Goal: Information Seeking & Learning: Find specific fact

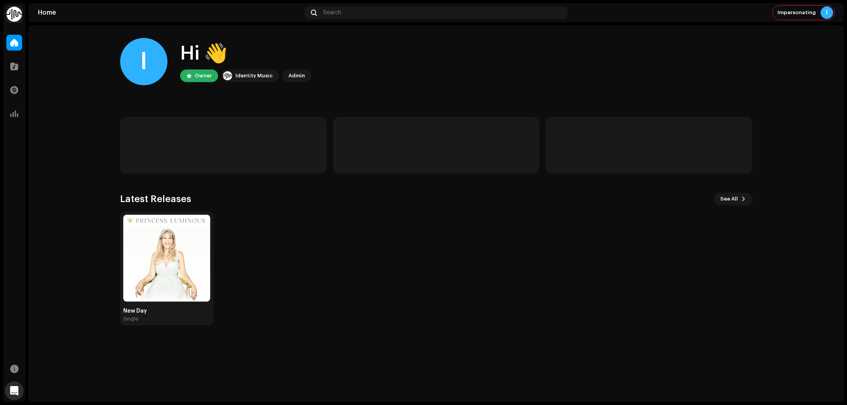
click at [440, 307] on div "New Day Single" at bounding box center [433, 269] width 632 height 114
click at [17, 12] on img at bounding box center [14, 14] width 16 height 16
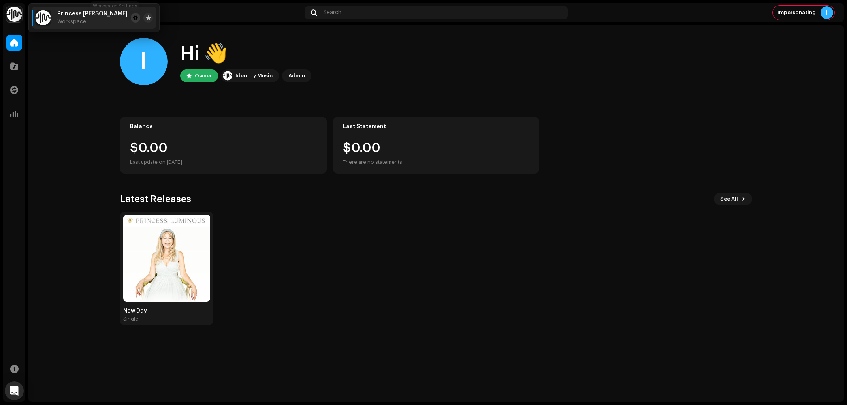
click at [133, 16] on span at bounding box center [135, 18] width 5 height 6
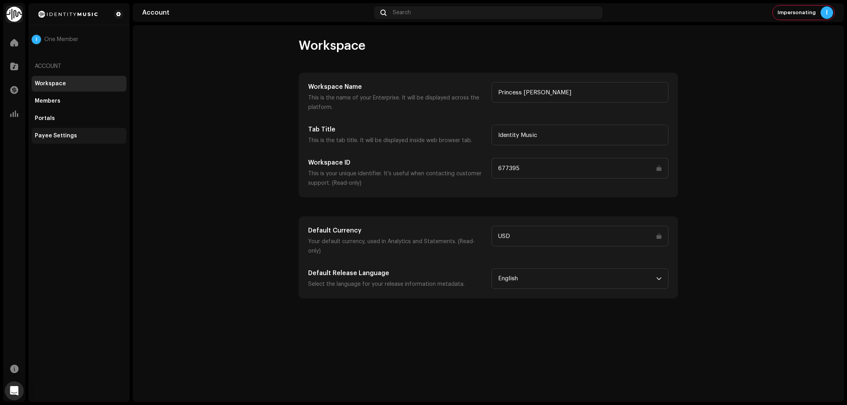
click at [56, 132] on div "Payee Settings" at bounding box center [79, 136] width 95 height 16
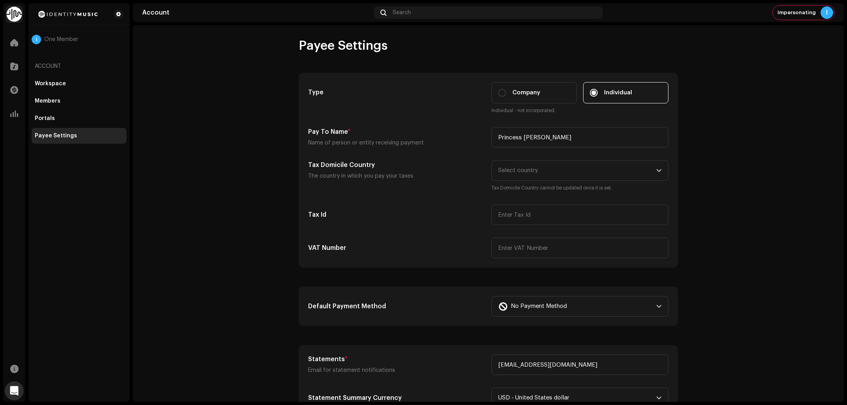
click at [209, 166] on account-payee-settings "Payee Settings Type Company Individual Individual - not incorporated. Pay To Na…" at bounding box center [488, 336] width 711 height 597
click at [9, 64] on div at bounding box center [14, 66] width 16 height 16
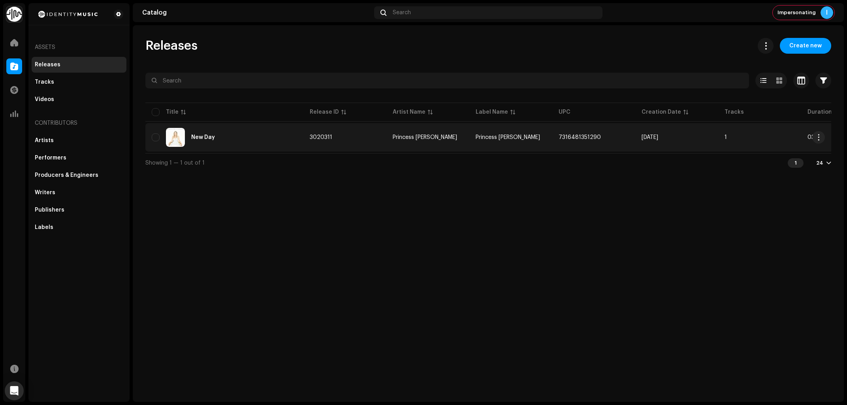
click at [263, 136] on div "New Day" at bounding box center [224, 137] width 145 height 19
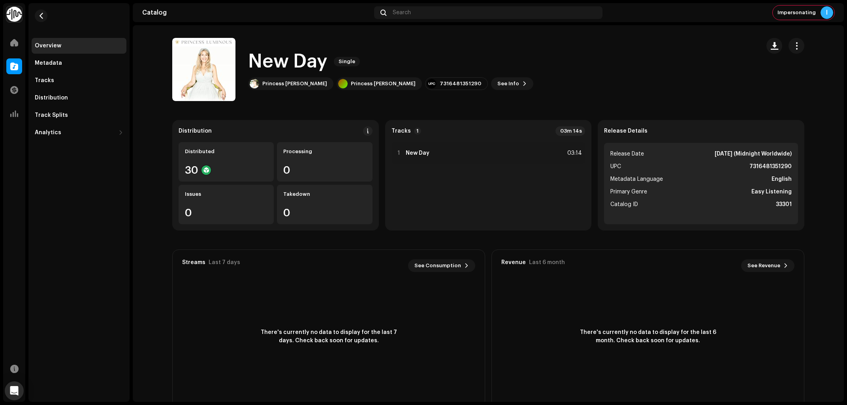
click at [589, 70] on div "New Day Single Princess [PERSON_NAME] Princess [PERSON_NAME] 7316481351290 See …" at bounding box center [463, 69] width 582 height 63
drag, startPoint x: 247, startPoint y: 61, endPoint x: 328, endPoint y: 62, distance: 80.6
click at [328, 62] on div "New Day Single Princess [PERSON_NAME] Princess [PERSON_NAME] 7316481351290 See …" at bounding box center [463, 69] width 582 height 63
click at [638, 71] on div "New Day Single Princess [PERSON_NAME] Princess [PERSON_NAME] 7316481351290 See …" at bounding box center [463, 69] width 582 height 63
click at [637, 70] on div "New Day Single Princess [PERSON_NAME] Princess [PERSON_NAME] 7316481351290 See …" at bounding box center [463, 69] width 582 height 63
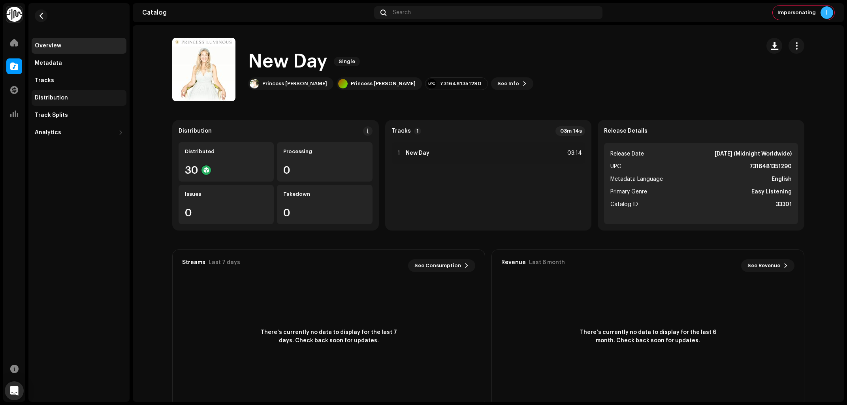
click at [78, 92] on div "Distribution" at bounding box center [79, 98] width 95 height 16
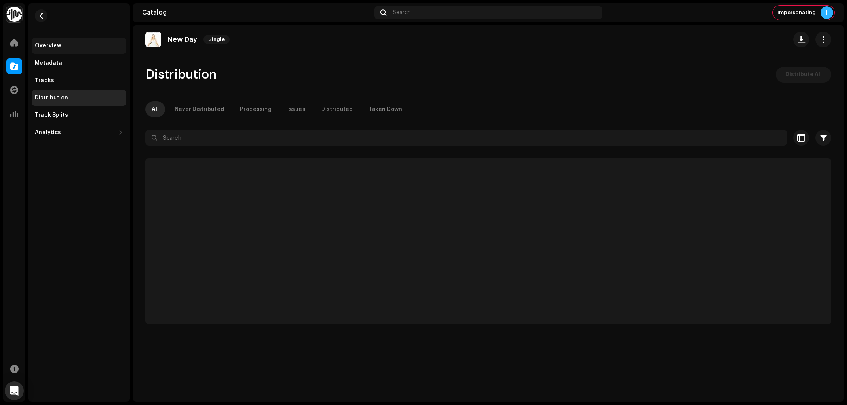
click at [61, 43] on div "Overview" at bounding box center [79, 46] width 89 height 6
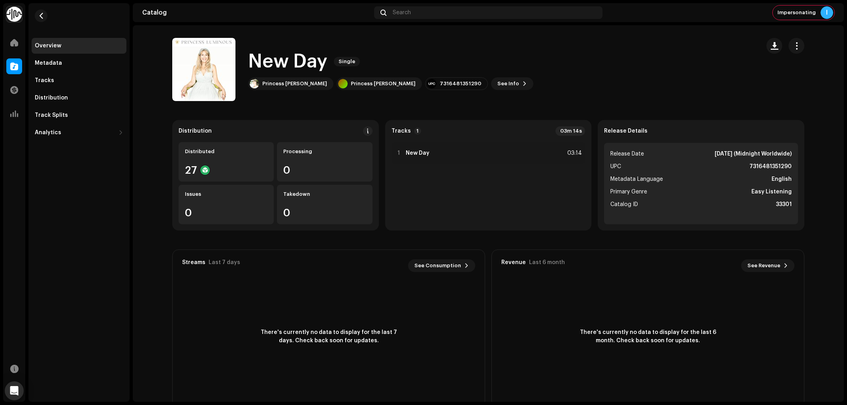
click at [625, 79] on div "New Day Single Princess [PERSON_NAME] Princess [PERSON_NAME] 7316481351290 See …" at bounding box center [463, 69] width 582 height 63
click at [667, 42] on div "New Day Single Princess [PERSON_NAME] Princess [PERSON_NAME] 7316481351290 See …" at bounding box center [463, 69] width 582 height 63
click at [424, 76] on div "New Day Single Princess [PERSON_NAME] Princess [PERSON_NAME] 7316481351290 See …" at bounding box center [390, 69] width 285 height 41
click at [440, 82] on div "7316481351290" at bounding box center [460, 84] width 41 height 6
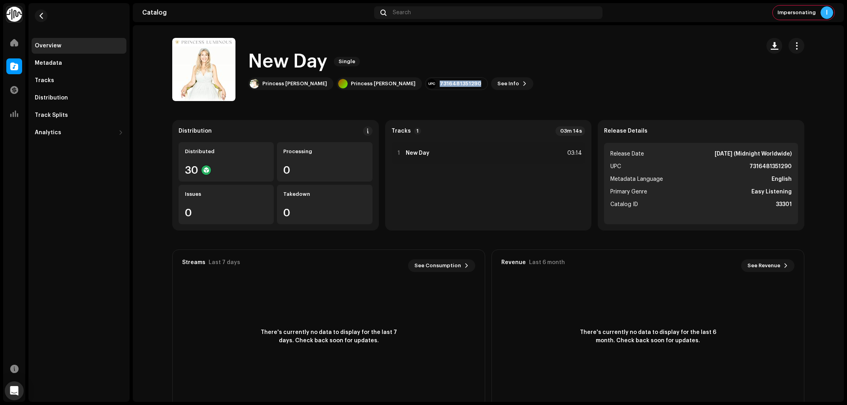
copy div "7316481351290"
click at [647, 78] on div "New Day Single Princess [PERSON_NAME] Princess [PERSON_NAME] 7316481351290 See …" at bounding box center [463, 69] width 582 height 63
click at [291, 68] on h1 "New Day" at bounding box center [287, 61] width 79 height 25
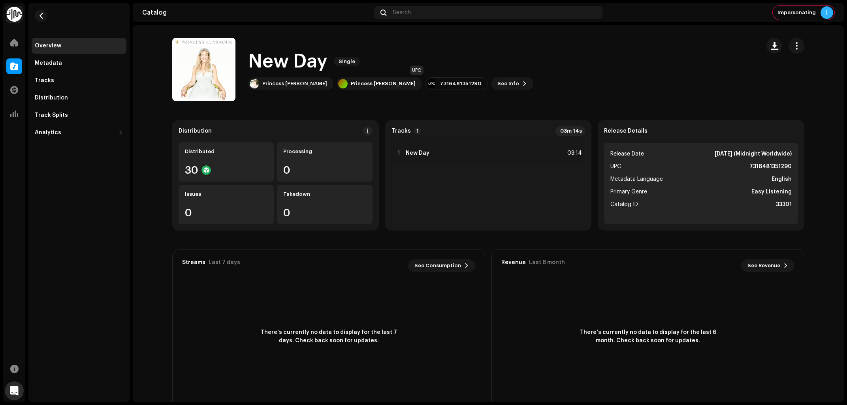
click at [440, 85] on div "7316481351290" at bounding box center [460, 84] width 41 height 6
copy div "7316481351290"
click at [706, 77] on div "New Day Single Princess [PERSON_NAME] Princess [PERSON_NAME] 7316481351290 See …" at bounding box center [463, 69] width 582 height 63
click at [440, 87] on div "7316481351290" at bounding box center [460, 84] width 41 height 6
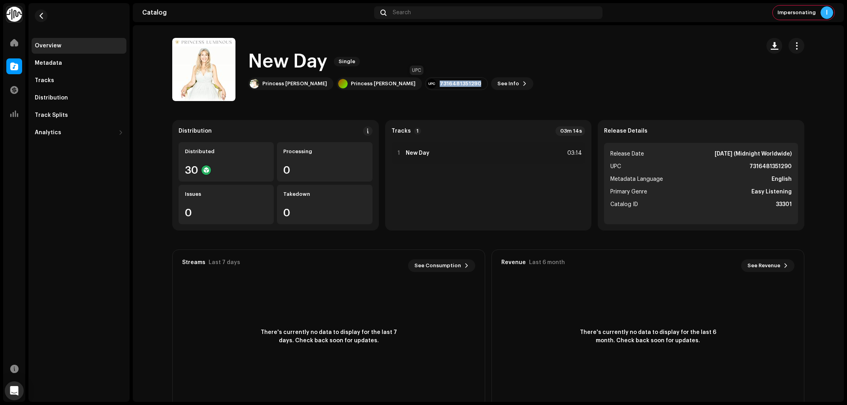
click at [440, 87] on div "7316481351290" at bounding box center [460, 84] width 41 height 6
copy div "7316481351290"
click at [672, 64] on div "New Day Single Princess [PERSON_NAME] Princess [PERSON_NAME] 7316481351290 See …" at bounding box center [463, 69] width 582 height 63
click at [491, 84] on button "See Info" at bounding box center [512, 83] width 42 height 13
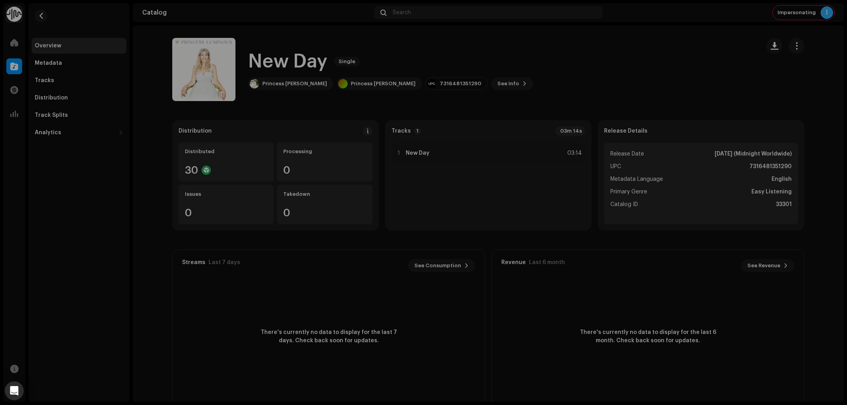
click at [669, 75] on div "New Day 3020311 Metadata Distribution Metadata Language English Release Title N…" at bounding box center [423, 202] width 847 height 405
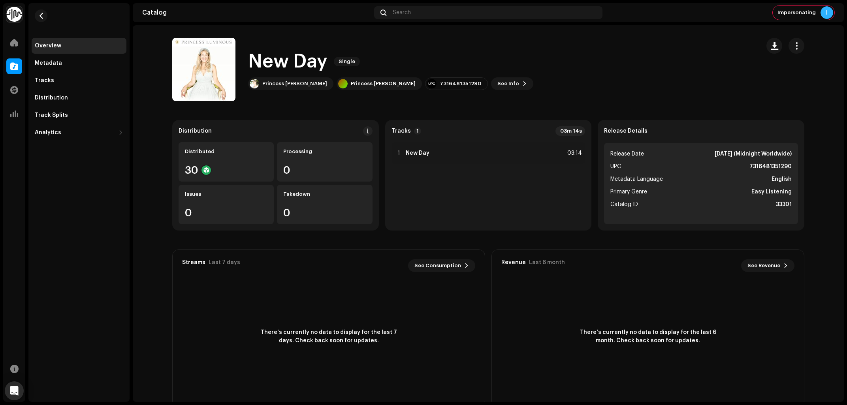
click at [637, 61] on div "New Day Single Princess [PERSON_NAME] Princess [PERSON_NAME] 7316481351290 See …" at bounding box center [463, 69] width 582 height 63
click at [773, 44] on span "button" at bounding box center [775, 46] width 8 height 6
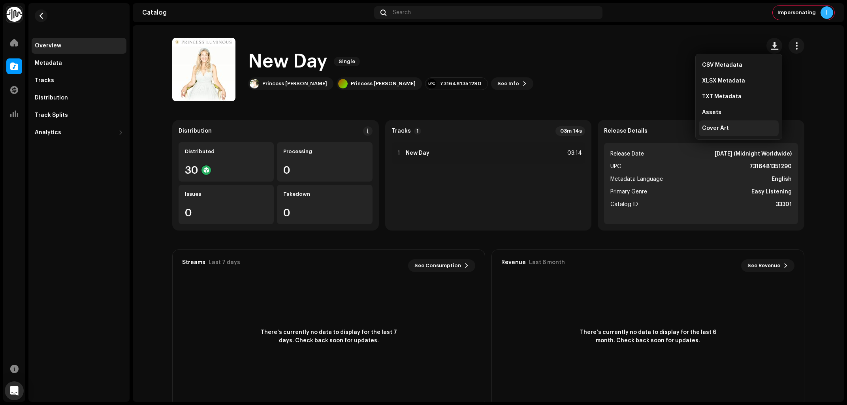
click at [724, 125] on div "Cover Art" at bounding box center [739, 129] width 80 height 16
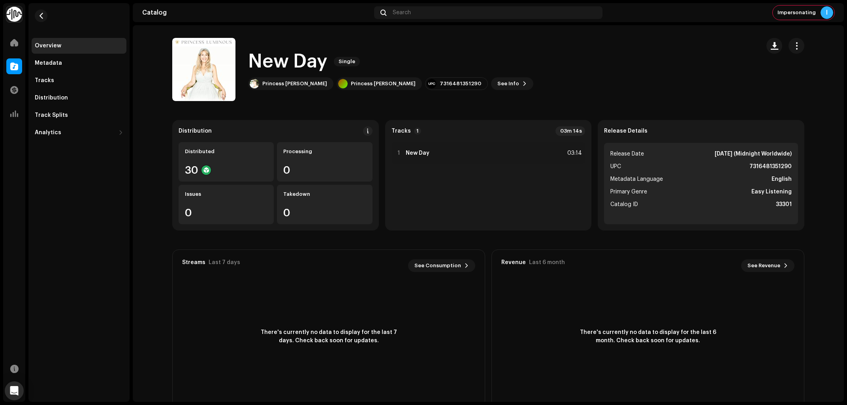
click at [596, 72] on div "New Day Single Princess [PERSON_NAME] Princess [PERSON_NAME] 7316481351290 See …" at bounding box center [463, 69] width 582 height 63
click at [491, 85] on button "See Info" at bounding box center [512, 83] width 42 height 13
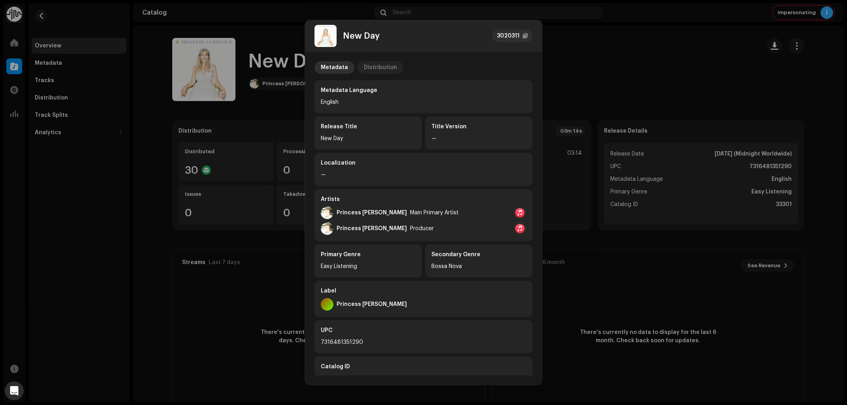
click at [381, 68] on div "Distribution" at bounding box center [380, 67] width 33 height 13
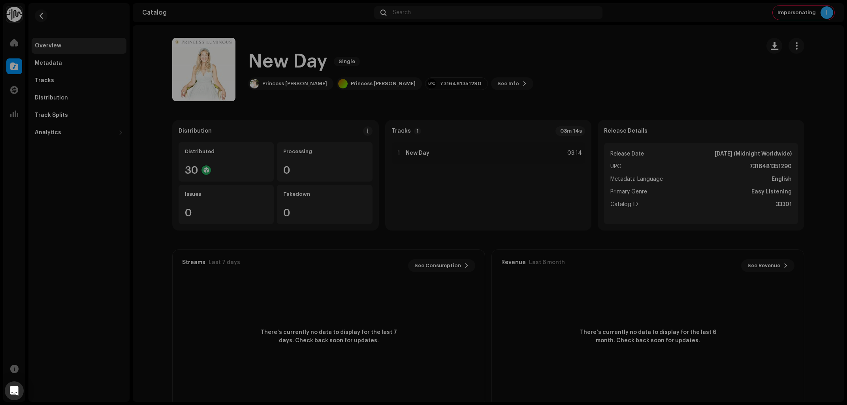
click at [660, 75] on div "New Day 3020311 Metadata Distribution Release Date [DATE] (Midnight Worldwide) …" at bounding box center [423, 202] width 847 height 405
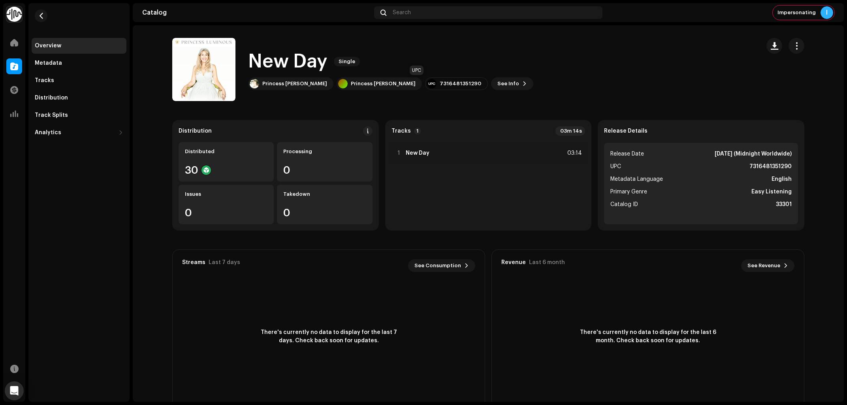
click at [440, 87] on div "7316481351290" at bounding box center [460, 84] width 41 height 6
copy div "7316481351290"
click at [567, 98] on div "New Day Single Princess [PERSON_NAME] Princess [PERSON_NAME] 7316481351290 See …" at bounding box center [463, 69] width 582 height 63
click at [498, 82] on span "See Info" at bounding box center [509, 84] width 22 height 16
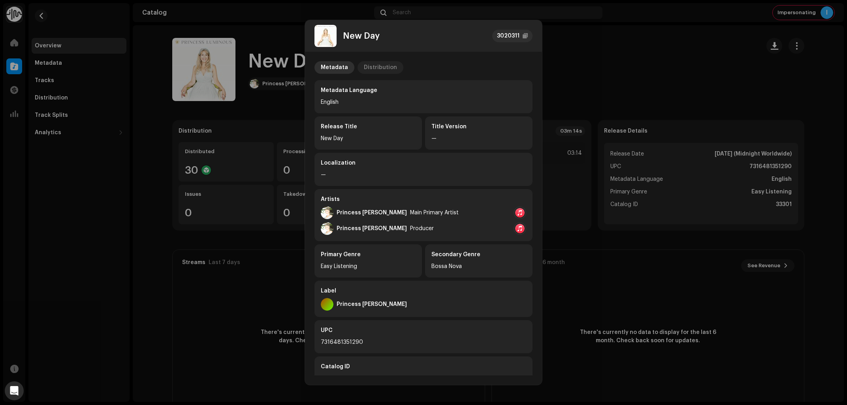
click at [372, 63] on div "Distribution" at bounding box center [380, 67] width 33 height 13
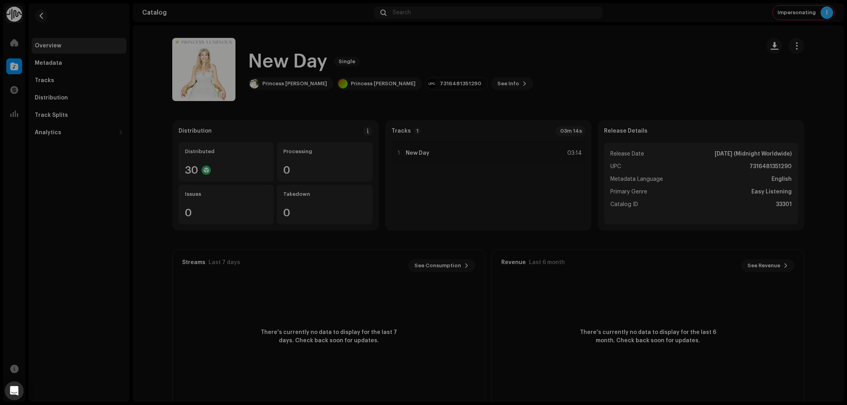
click at [62, 204] on div "New Day 3020311 Metadata Distribution Release Date [DATE] (Midnight Worldwide) …" at bounding box center [423, 202] width 847 height 405
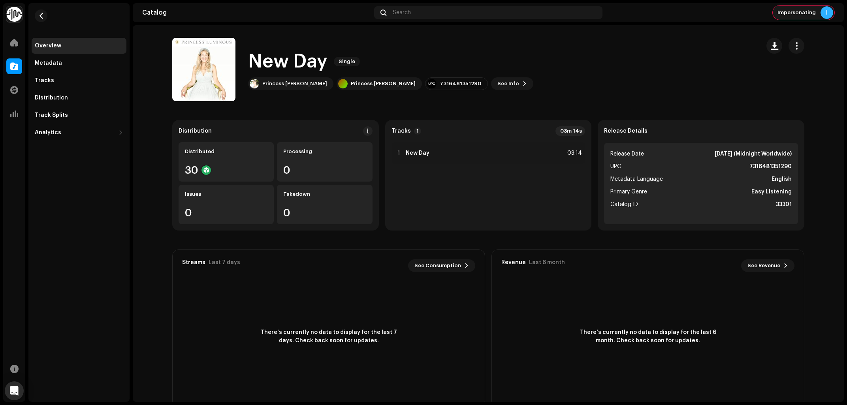
click at [807, 14] on span "Impersonating" at bounding box center [797, 12] width 38 height 6
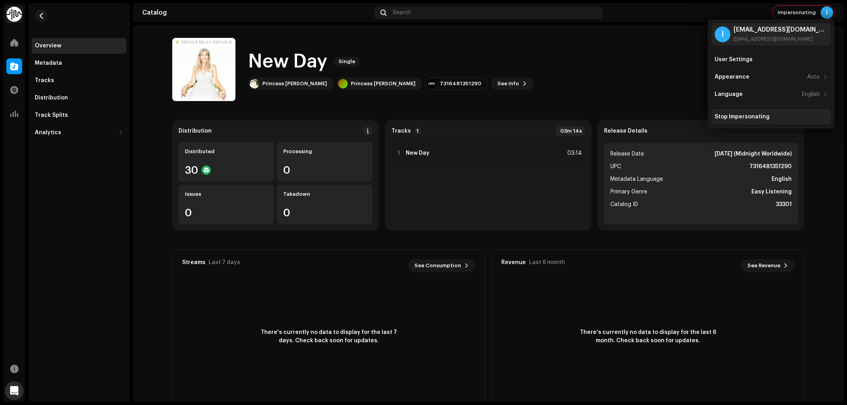
click at [771, 117] on div "Stop Impersonating" at bounding box center [771, 117] width 113 height 6
